Goal: Find specific page/section: Find specific page/section

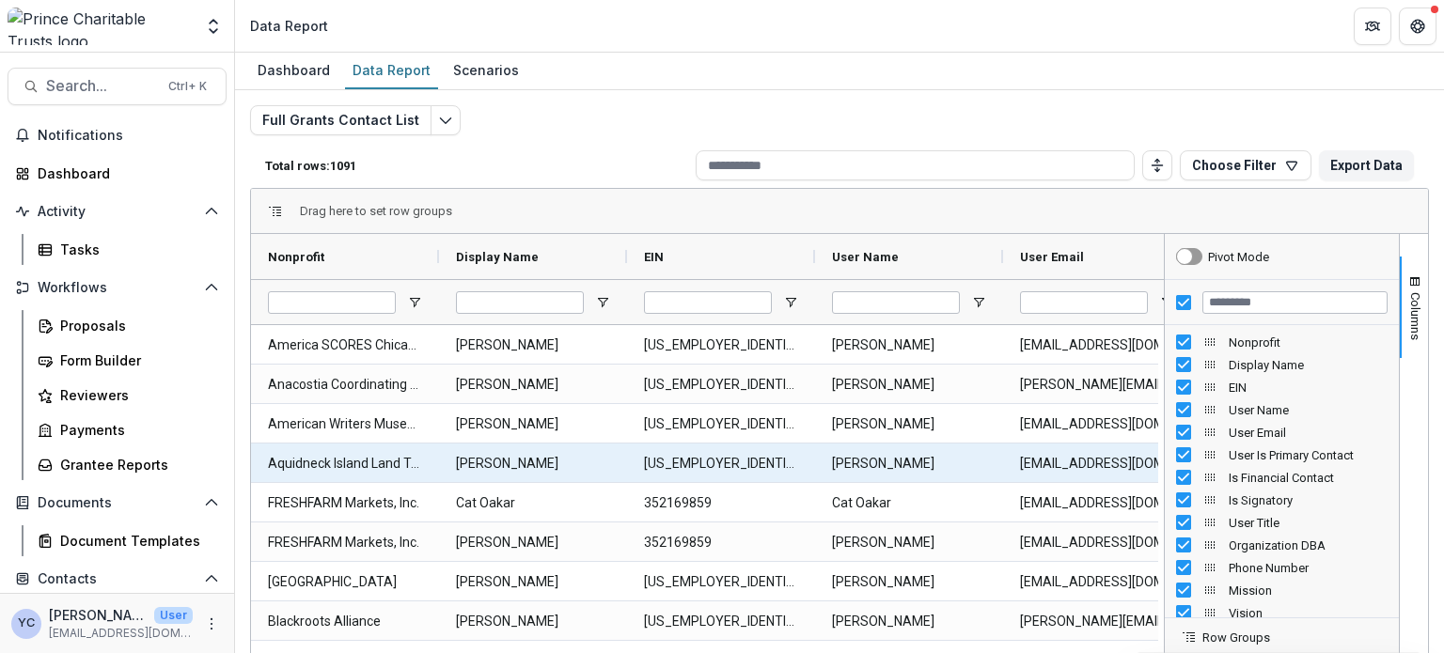
scroll to position [219, 0]
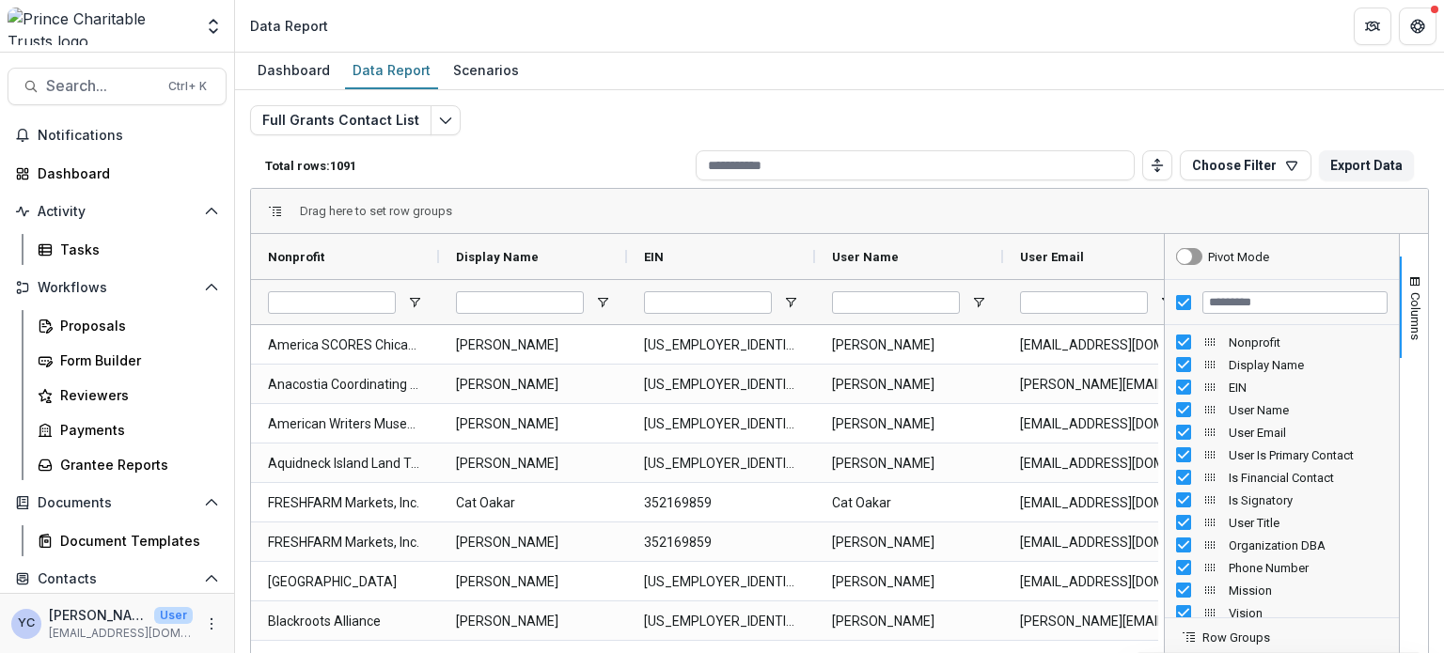
click at [822, 80] on div "Dashboard Data Report Scenarios" at bounding box center [839, 72] width 1209 height 38
click at [698, 109] on div "Full Grants Contact List Total rows: 1091 Choose Filter Personal Filters Team F…" at bounding box center [839, 452] width 1179 height 695
click at [679, 67] on div "Dashboard Data Report Scenarios" at bounding box center [839, 72] width 1209 height 38
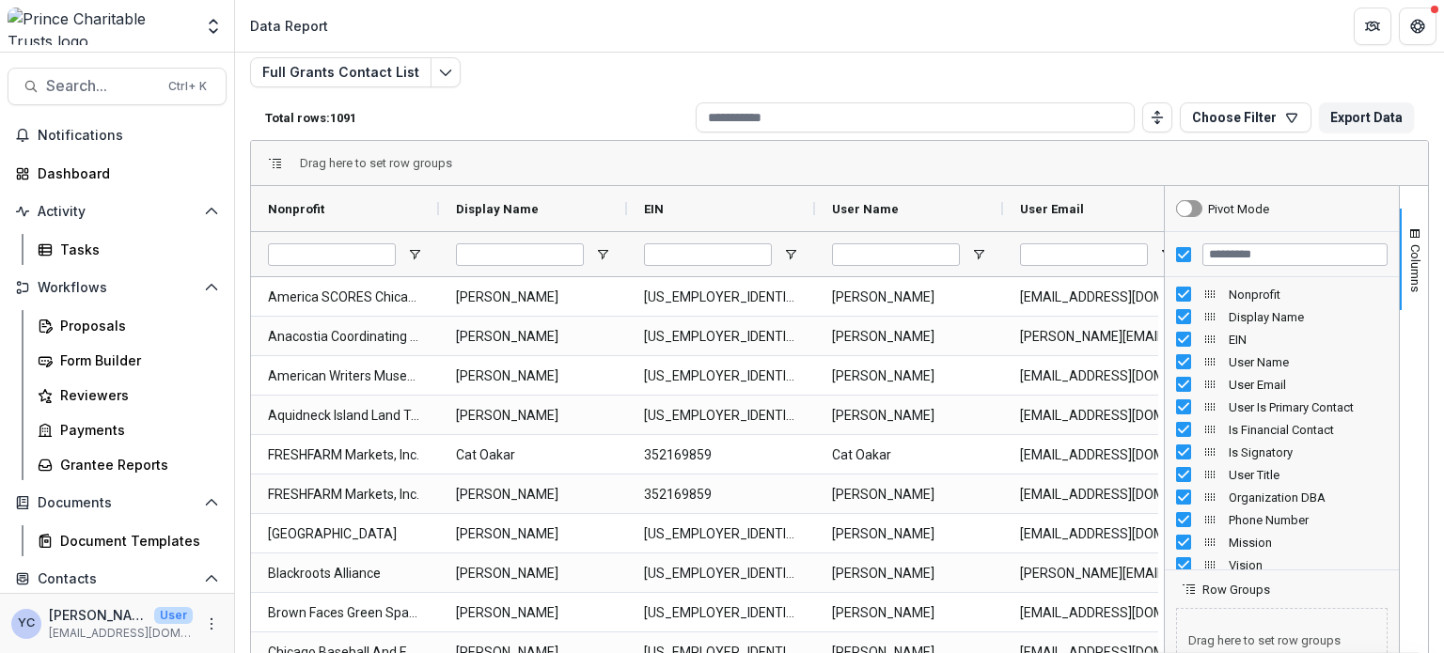
scroll to position [49, 0]
click at [585, 91] on div "Full Grants Contact List Total rows: 1091 Choose Filter Personal Filters Team F…" at bounding box center [839, 403] width 1179 height 695
click at [550, 67] on div "Full Grants Contact List Total rows: 1091 Choose Filter Personal Filters Team F…" at bounding box center [839, 403] width 1179 height 695
click at [593, 117] on p "Total rows: 1091" at bounding box center [476, 117] width 423 height 14
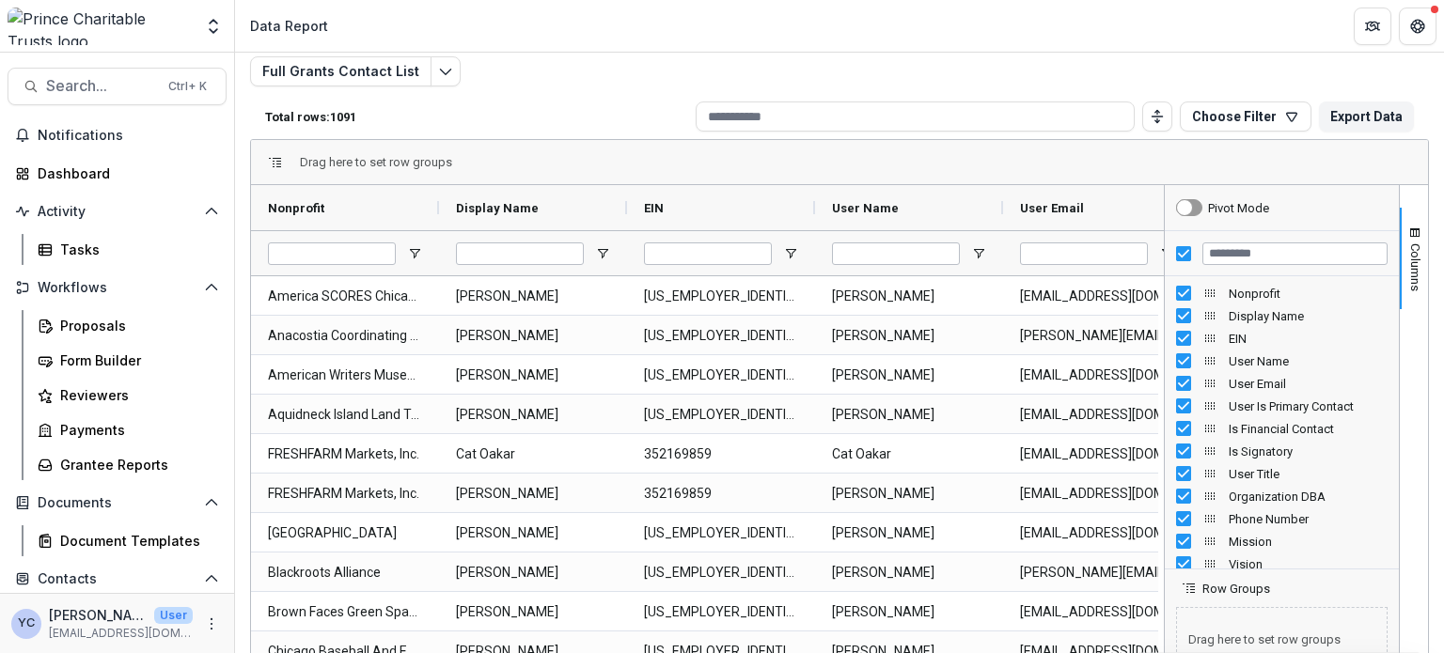
click at [621, 103] on div "Total rows: 1091 Choose Filter Personal Filters Team Filters Temelio Filters No…" at bounding box center [839, 116] width 1179 height 45
click at [726, 46] on header "Data Report" at bounding box center [839, 26] width 1209 height 52
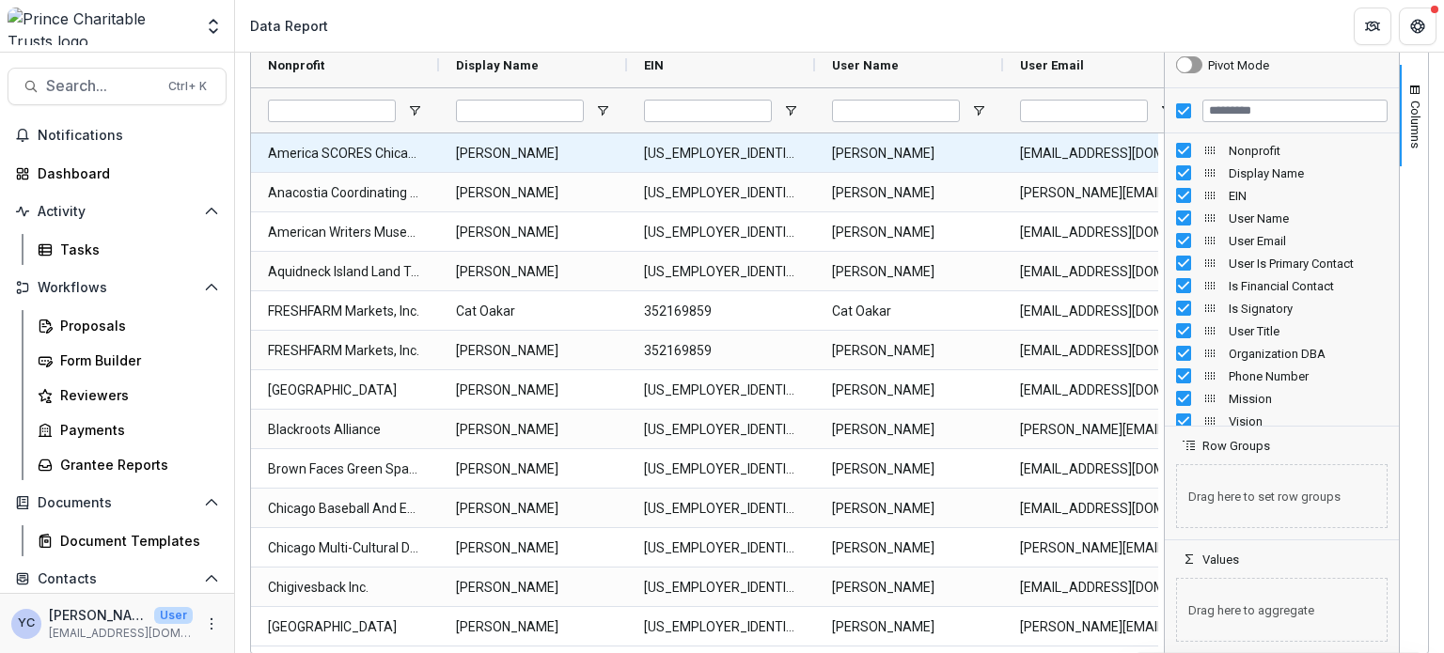
scroll to position [0, 0]
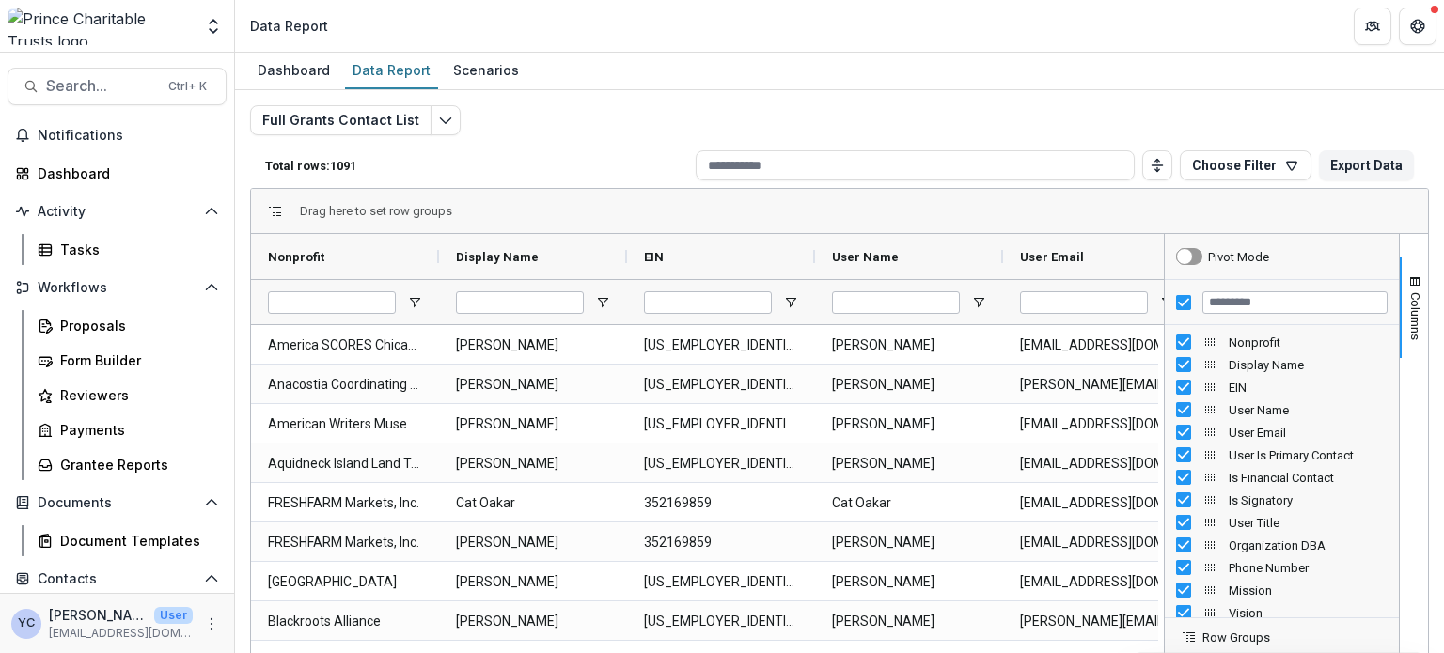
click at [775, 107] on div "Full Grants Contact List Total rows: 1091 Choose Filter Personal Filters Team F…" at bounding box center [839, 452] width 1179 height 695
click at [774, 107] on div "Full Grants Contact List Total rows: 1091 Choose Filter Personal Filters Team F…" at bounding box center [839, 452] width 1179 height 695
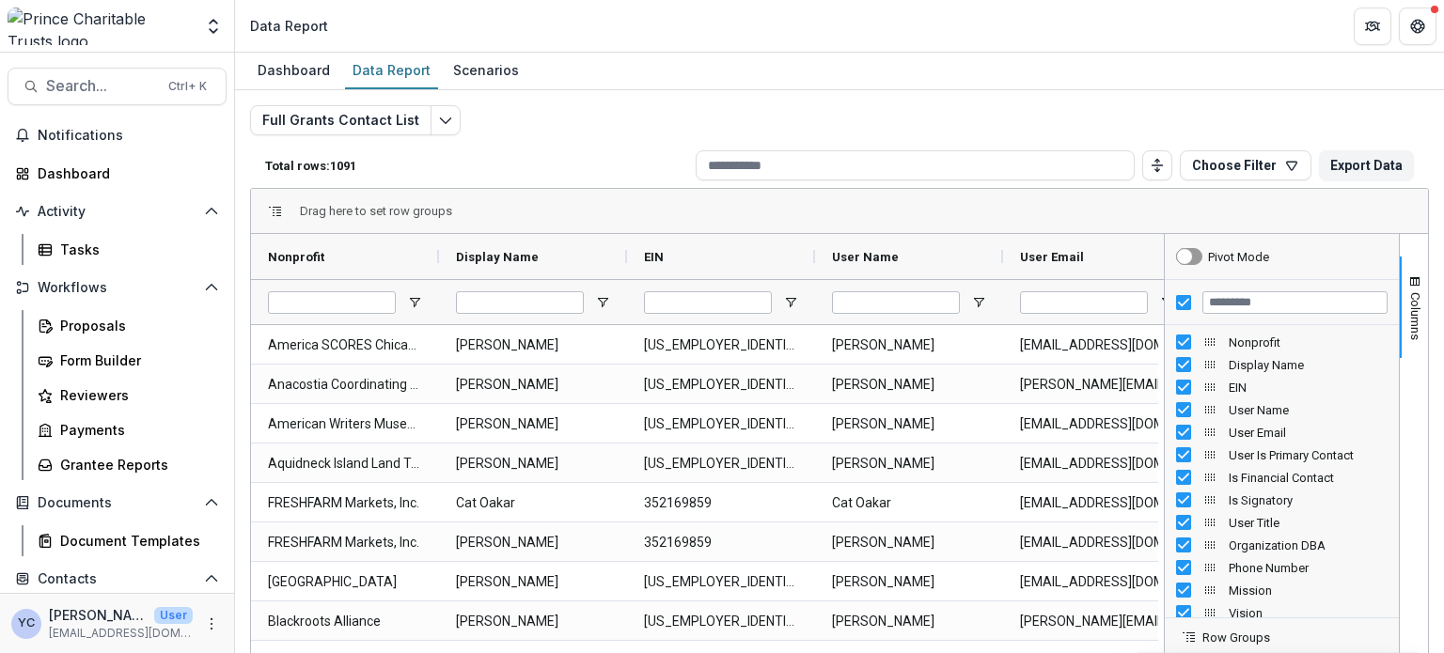
click at [774, 107] on div "Full Grants Contact List Total rows: 1091 Choose Filter Personal Filters Team F…" at bounding box center [839, 452] width 1179 height 695
click at [711, 134] on div "Full Grants Contact List Total rows: 1091 Choose Filter Personal Filters Team F…" at bounding box center [839, 452] width 1179 height 695
